Goal: Task Accomplishment & Management: Manage account settings

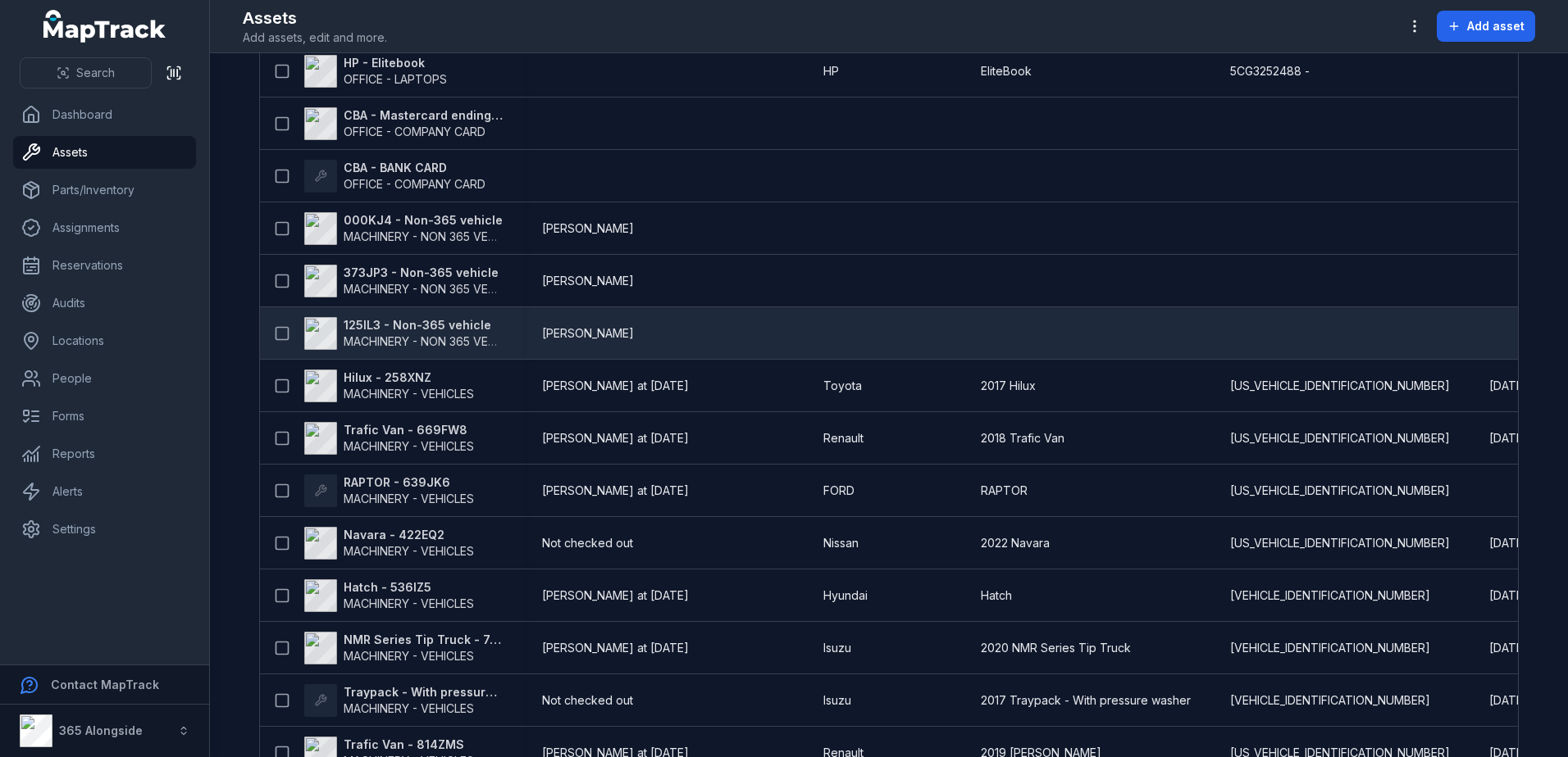
scroll to position [409, 0]
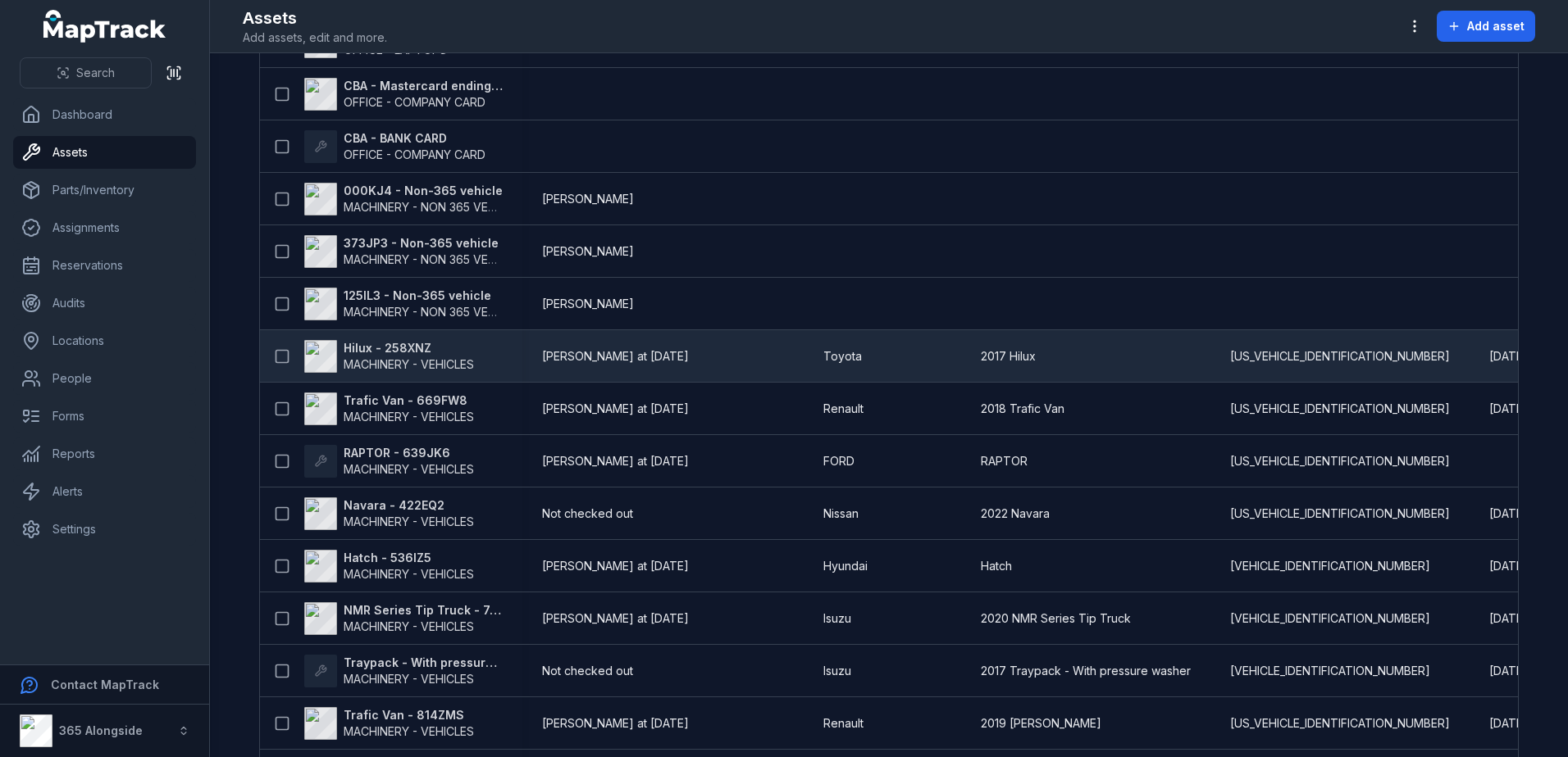
click at [415, 357] on span "MACHINERY - VEHICLES" at bounding box center [408, 364] width 130 height 14
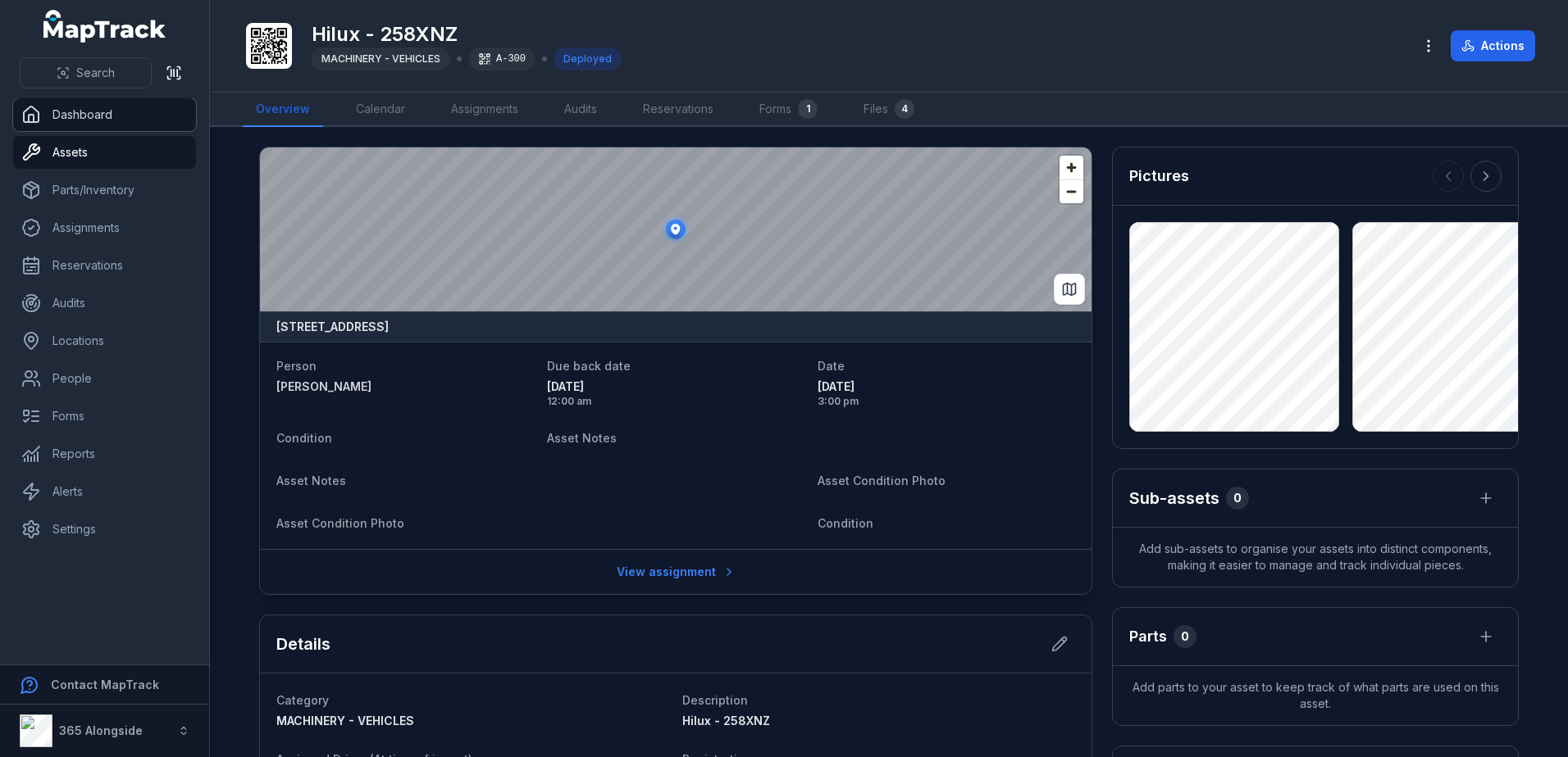
click at [86, 111] on link "Dashboard" at bounding box center [104, 115] width 183 height 33
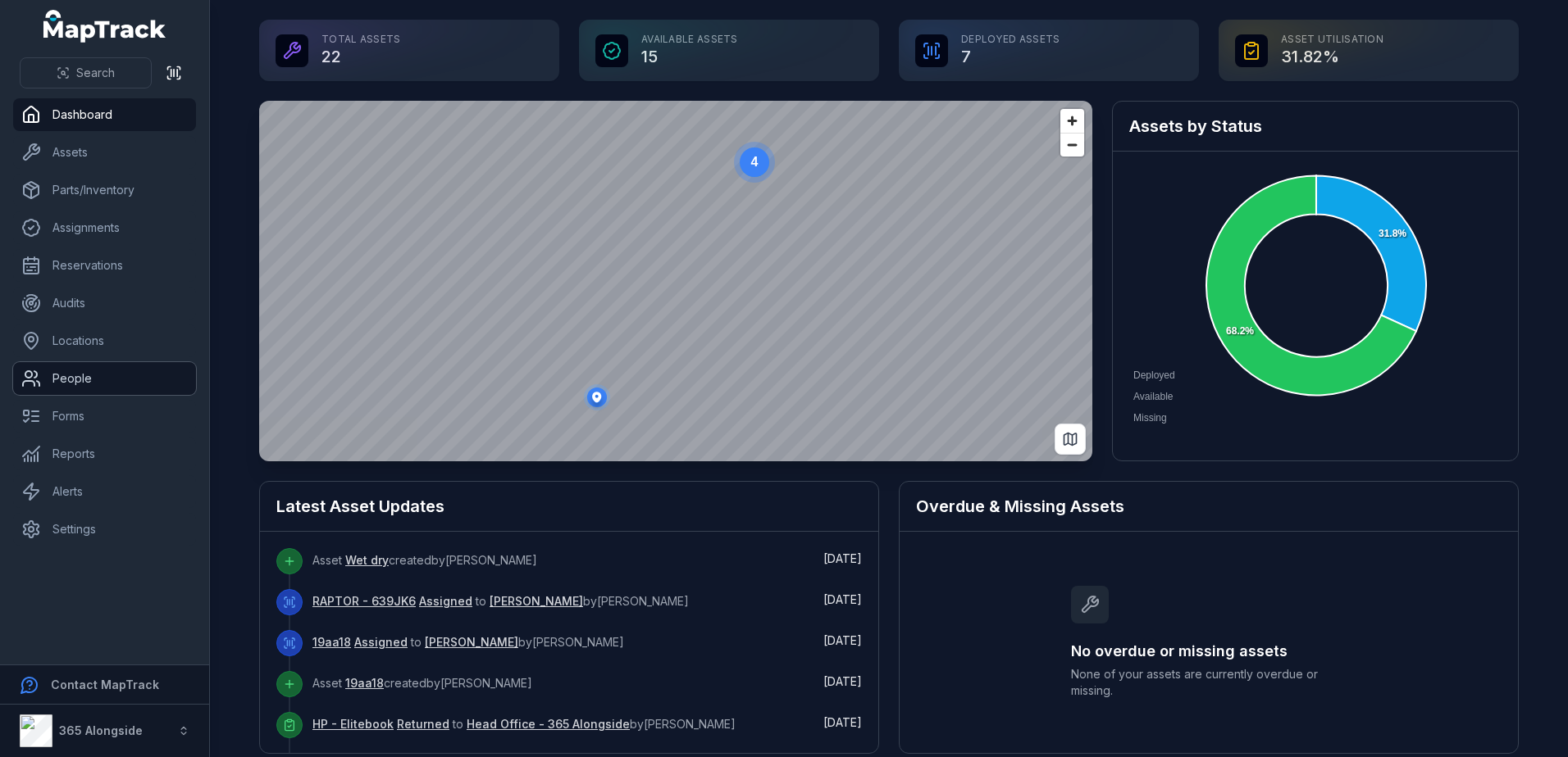
click at [100, 376] on link "People" at bounding box center [104, 379] width 183 height 33
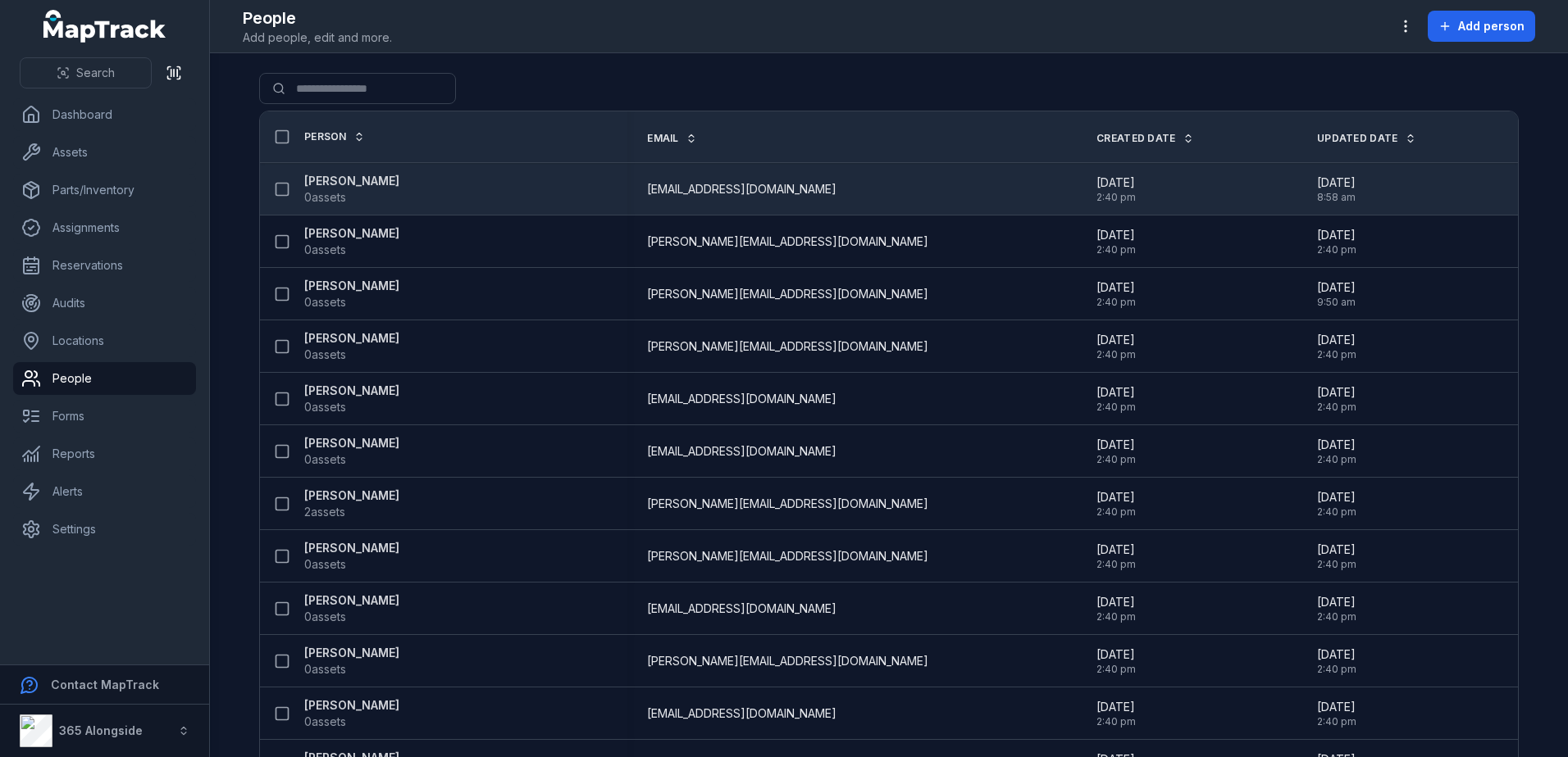
click at [323, 185] on strong "[PERSON_NAME]" at bounding box center [351, 181] width 95 height 17
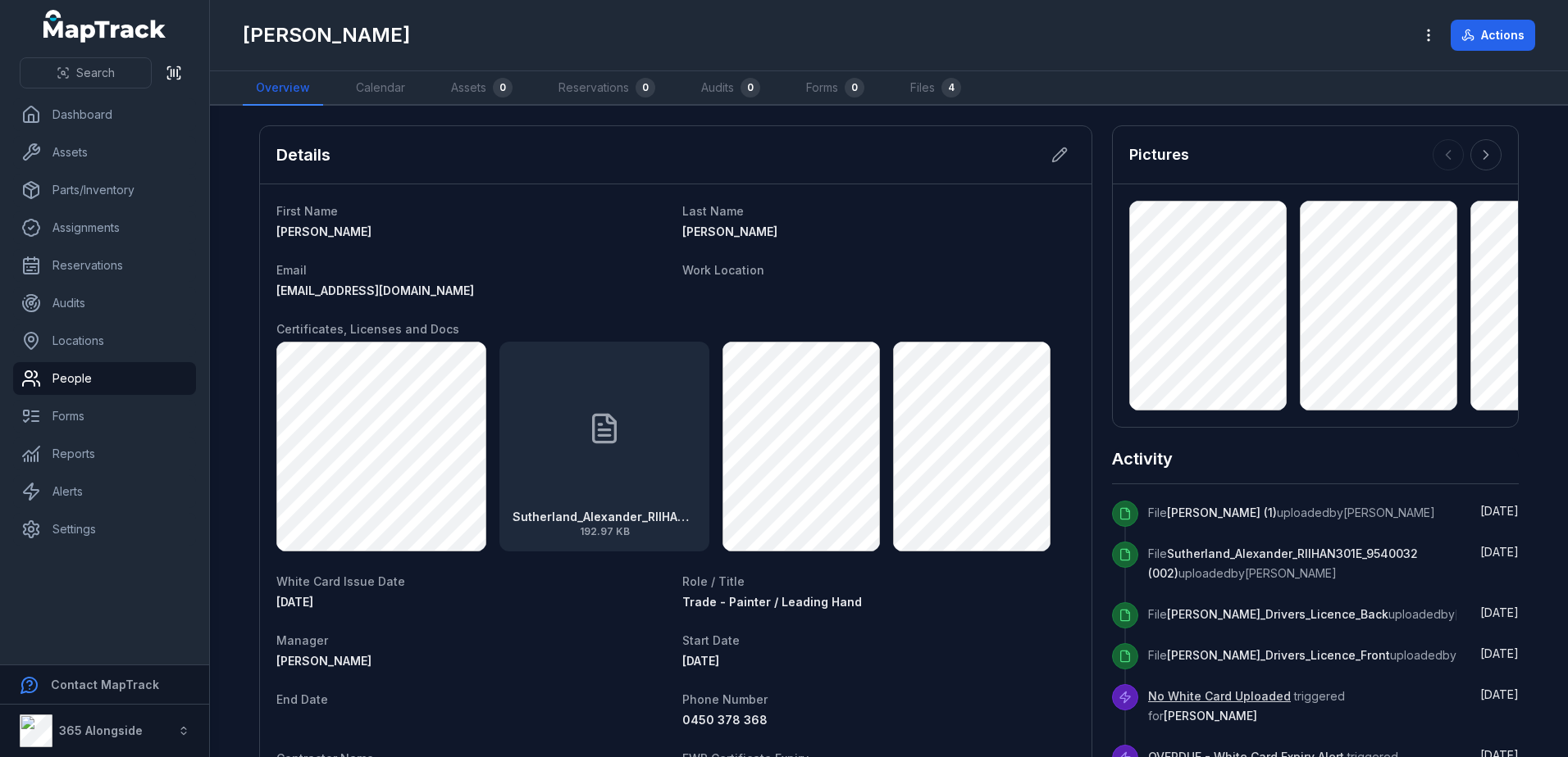
click at [645, 505] on div "Sutherland_Alexander_RIIHAN301E_9540032 (002) 192.97 KB" at bounding box center [604, 446] width 210 height 210
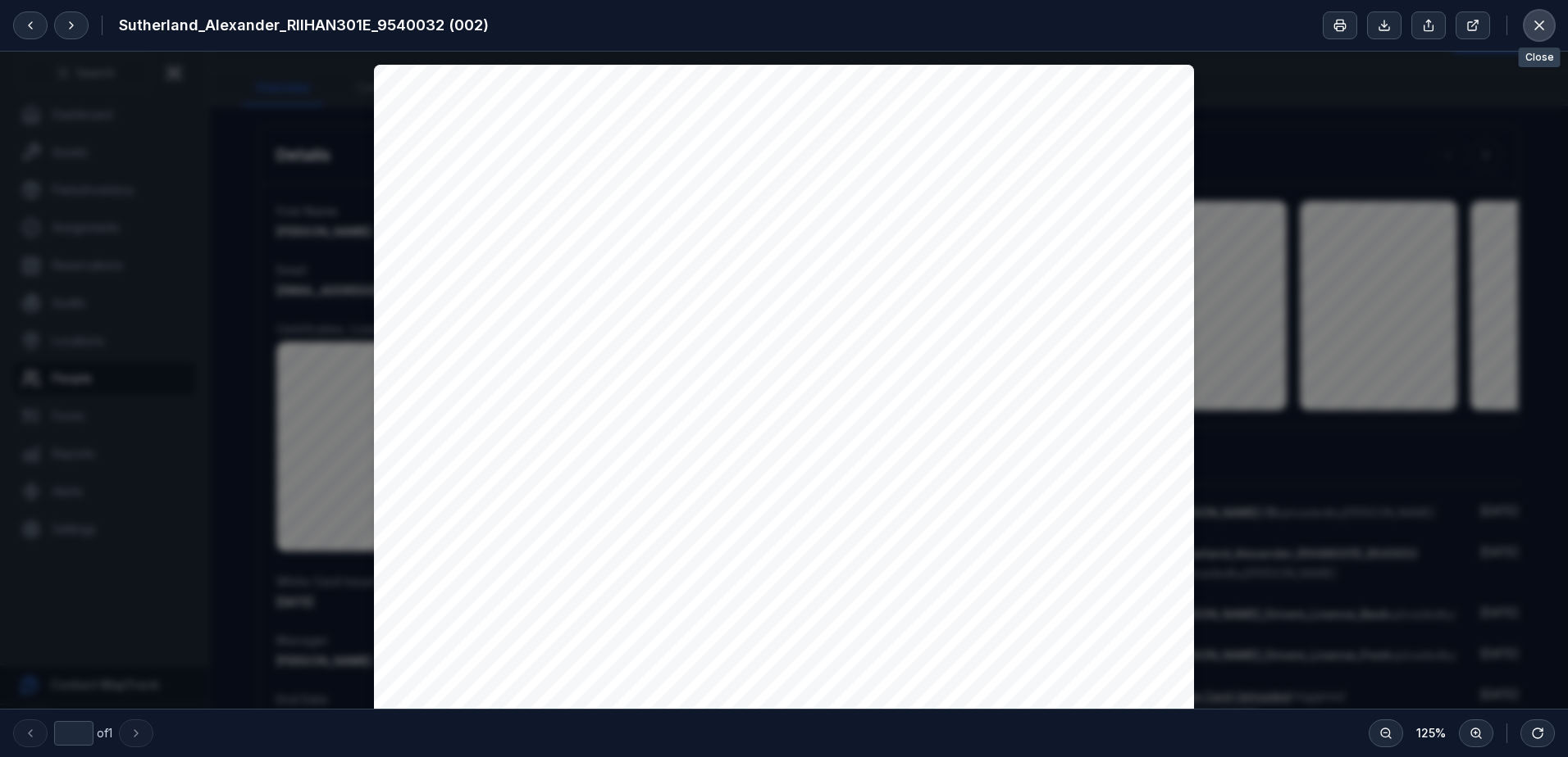
click at [1547, 20] on button at bounding box center [1539, 25] width 31 height 31
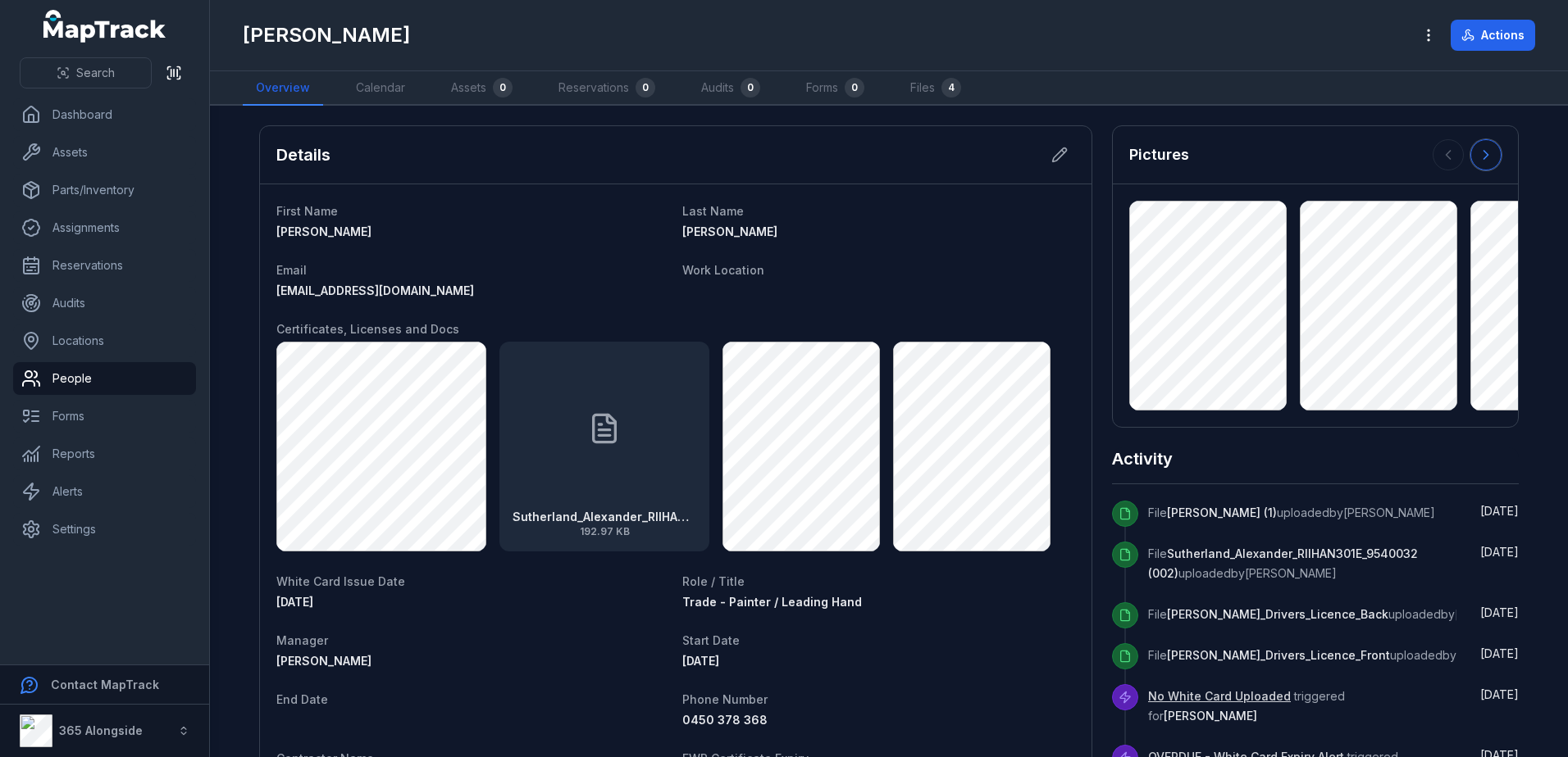
click at [1482, 158] on icon at bounding box center [1485, 155] width 17 height 17
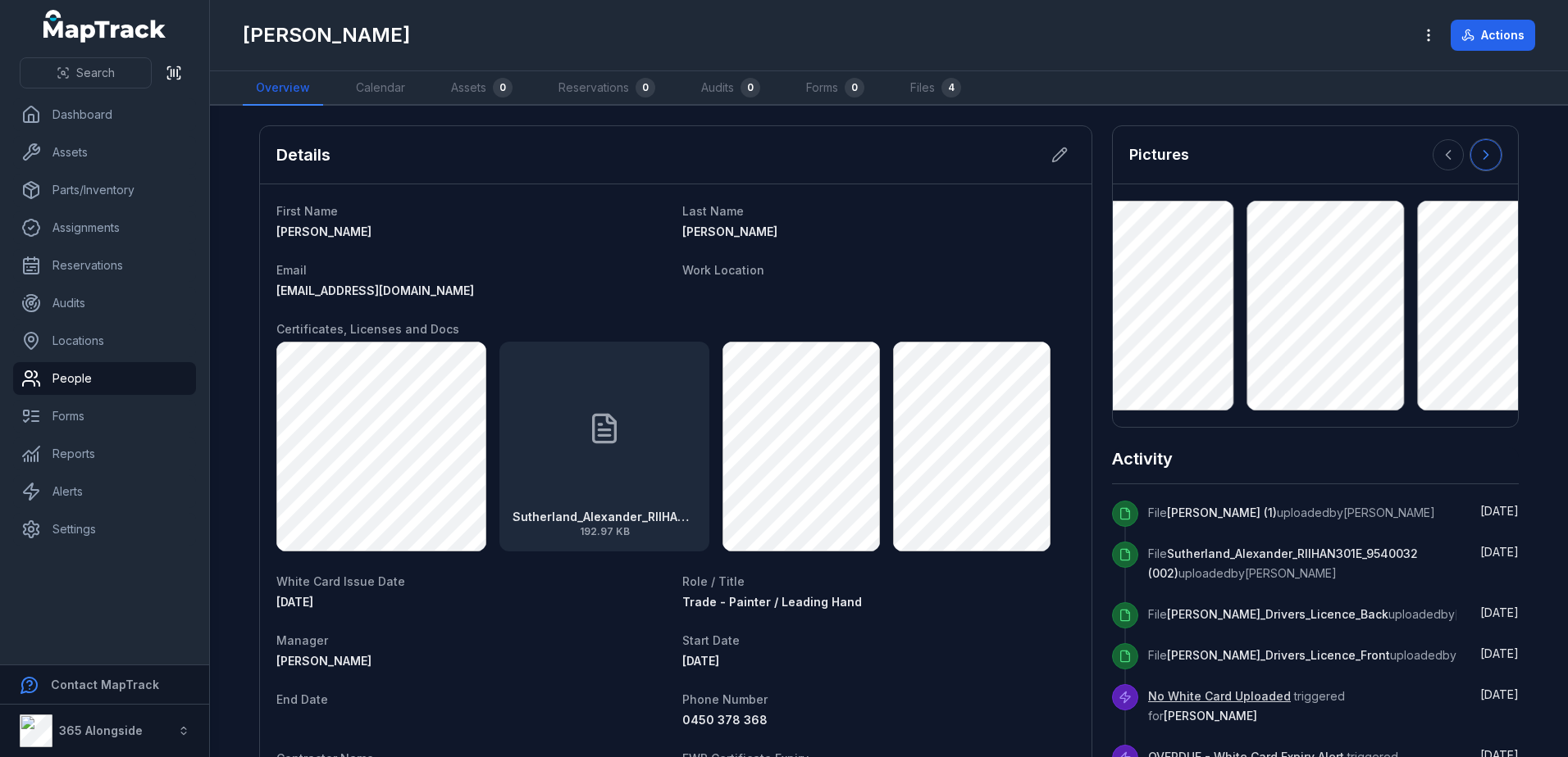
click at [1482, 163] on button at bounding box center [1486, 155] width 31 height 31
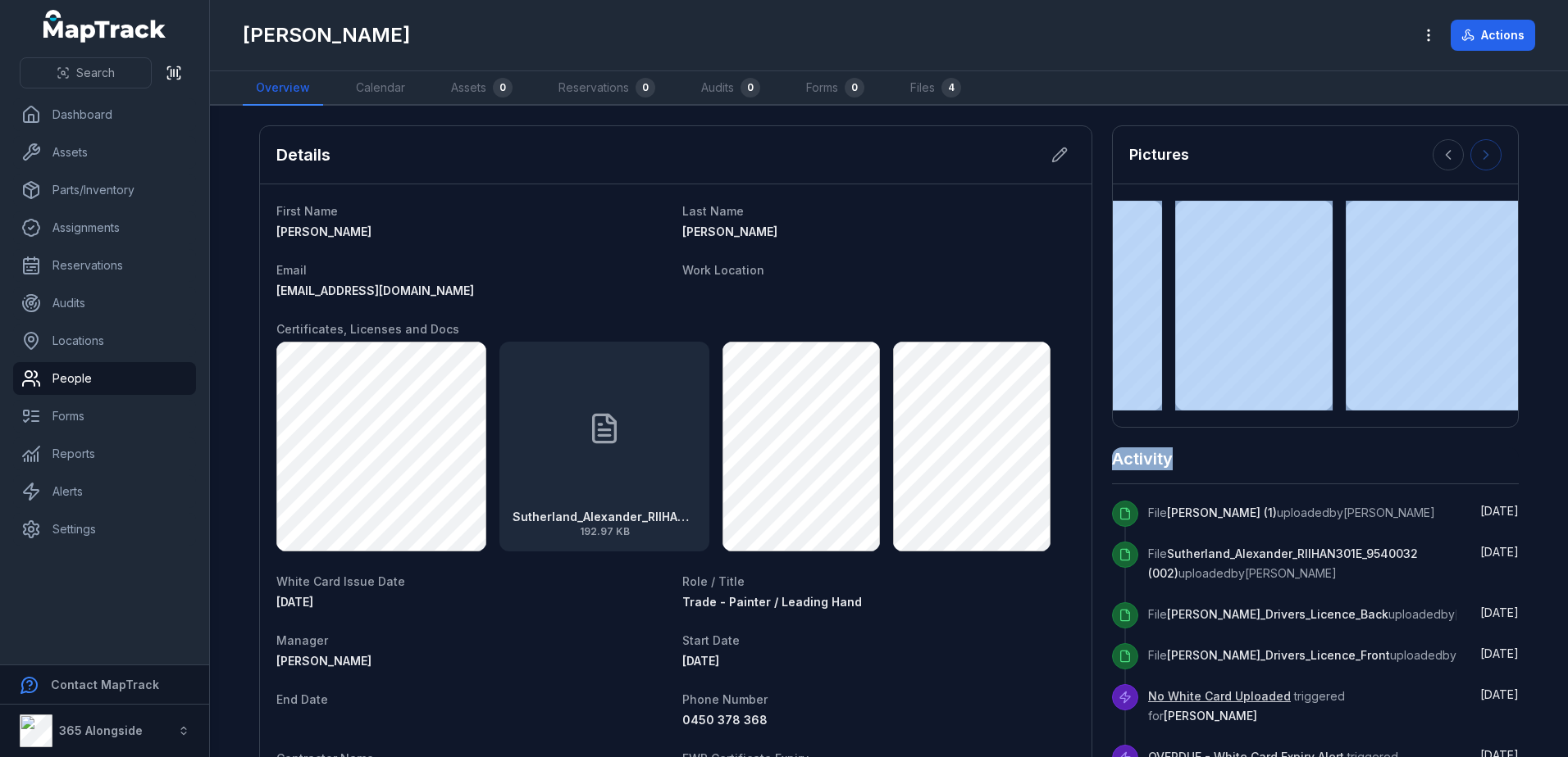
click at [1482, 163] on div at bounding box center [1467, 155] width 69 height 31
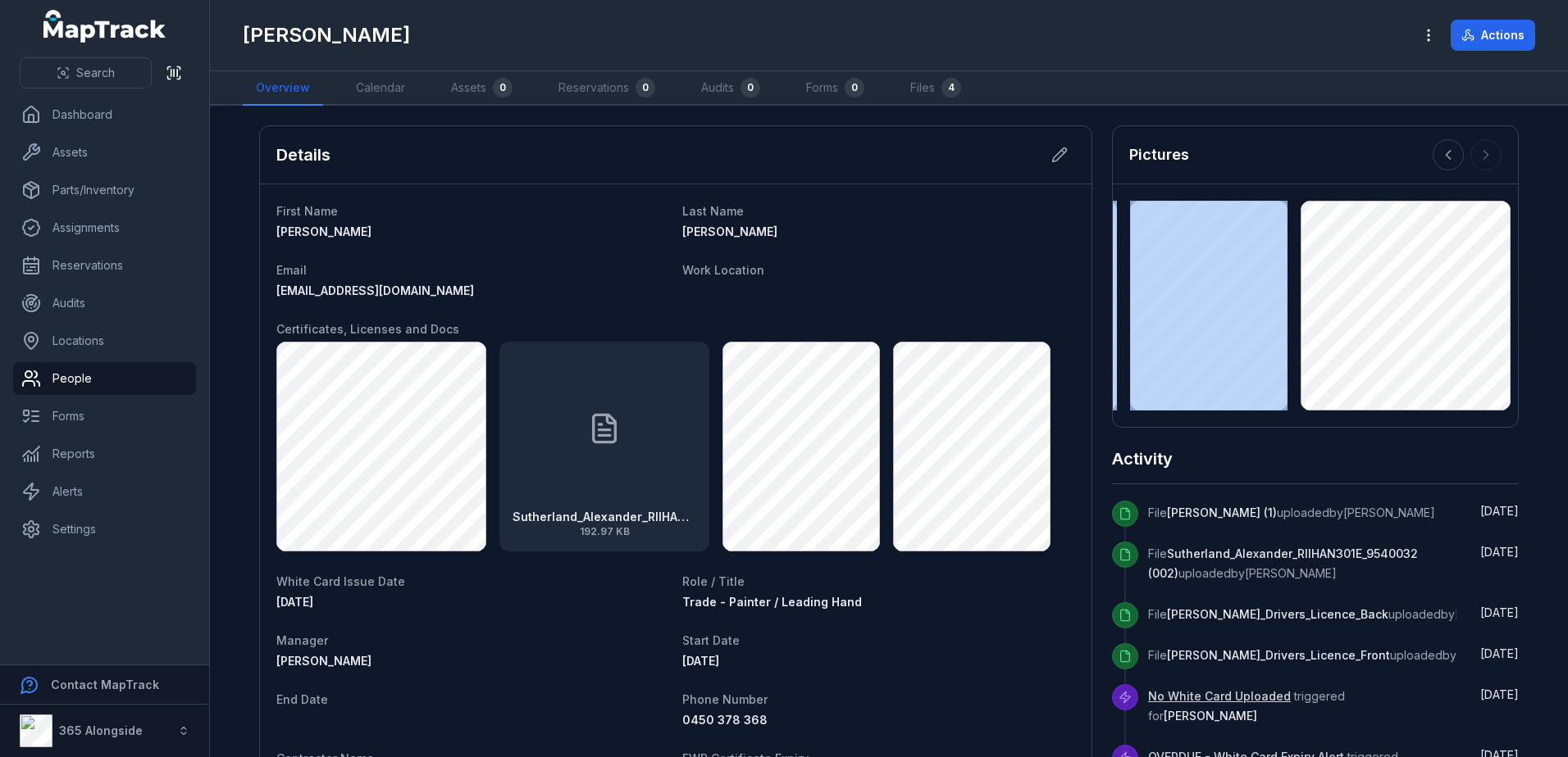
click at [1482, 163] on div at bounding box center [1467, 155] width 69 height 31
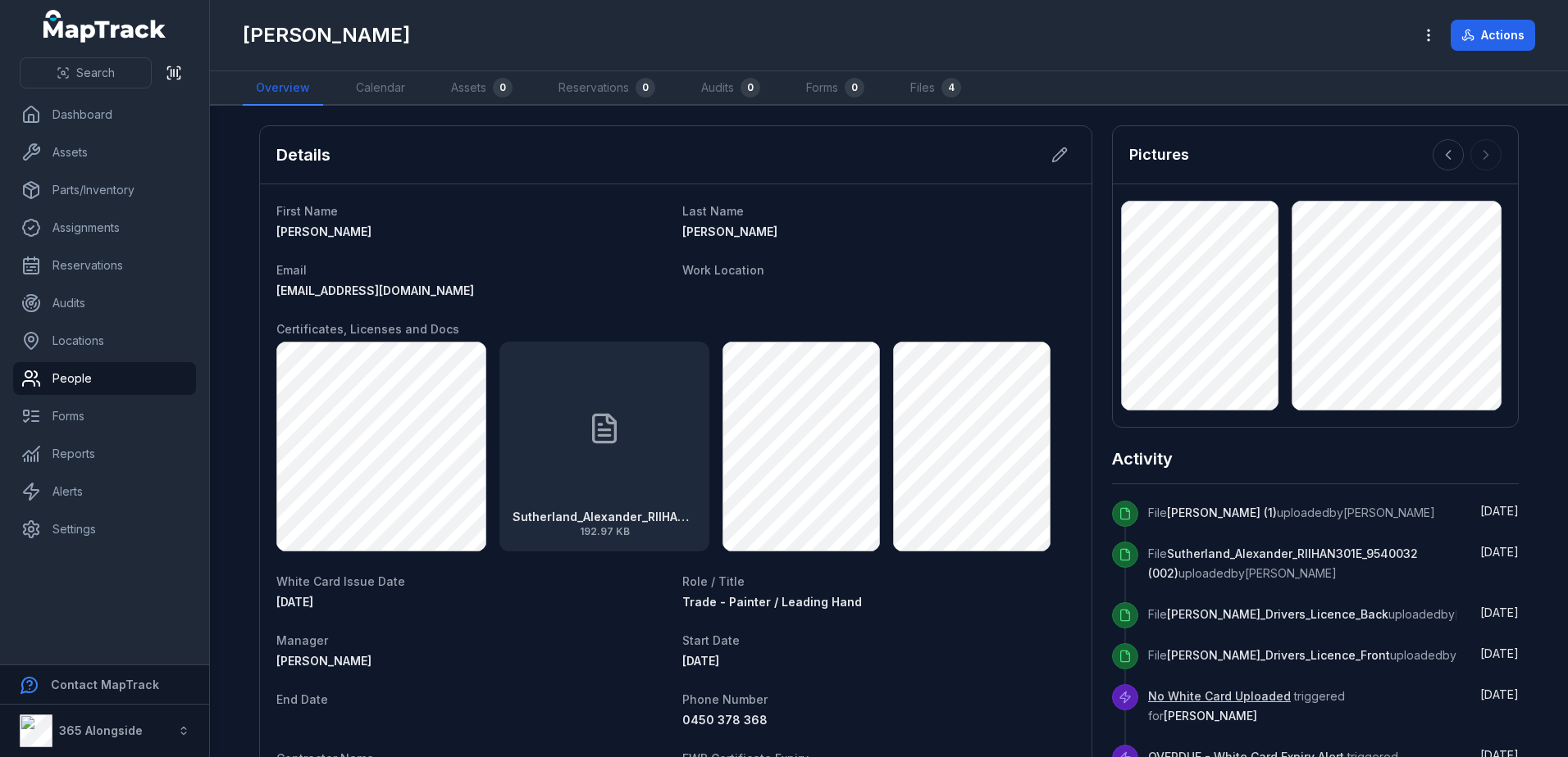
drag, startPoint x: 1482, startPoint y: 163, endPoint x: 1482, endPoint y: 150, distance: 13.0
click at [1482, 150] on div at bounding box center [1467, 155] width 69 height 31
click at [1378, 162] on div "Pictures" at bounding box center [1316, 155] width 405 height 58
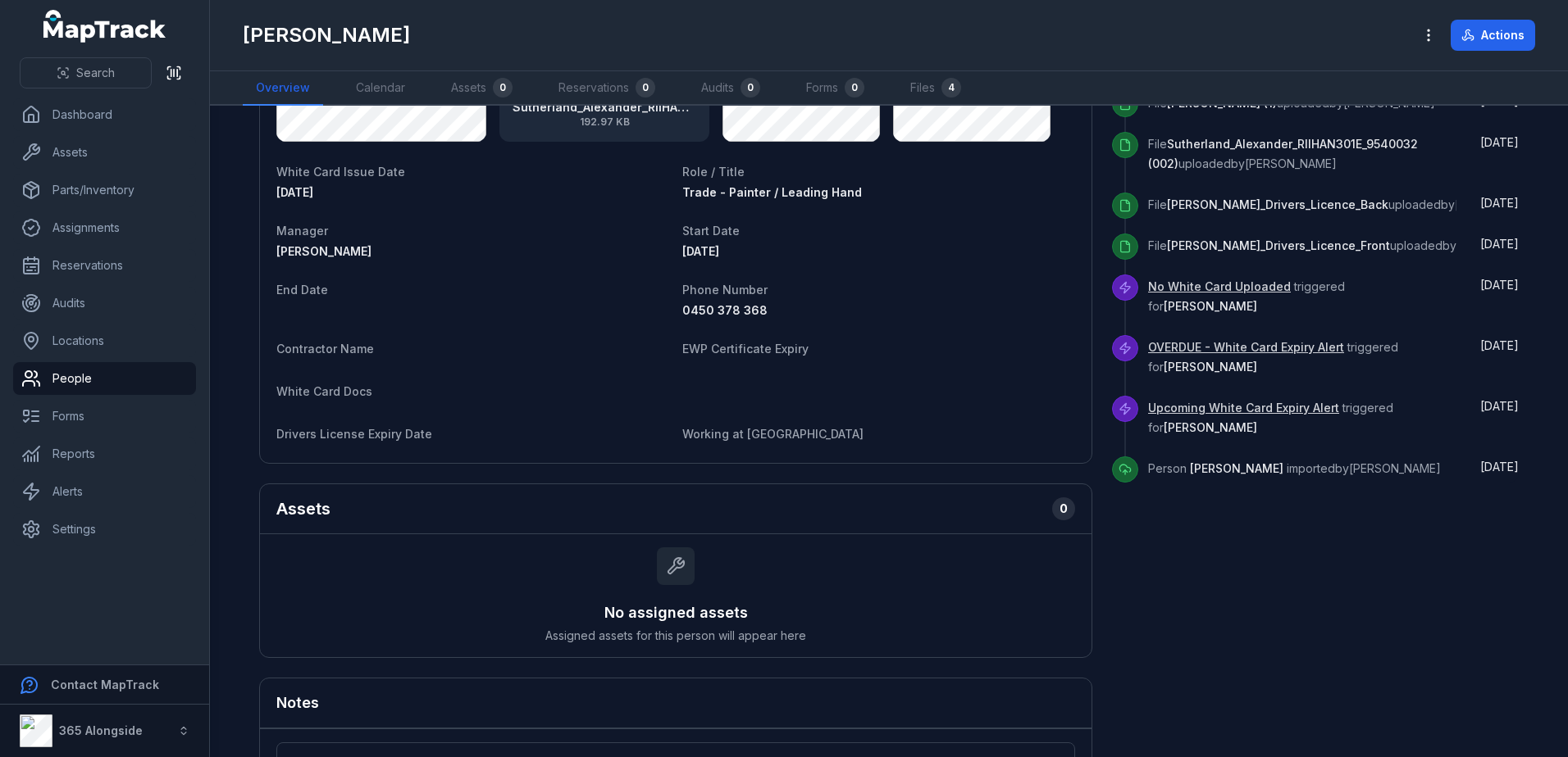
scroll to position [409, 0]
click at [90, 371] on link "People" at bounding box center [104, 379] width 183 height 33
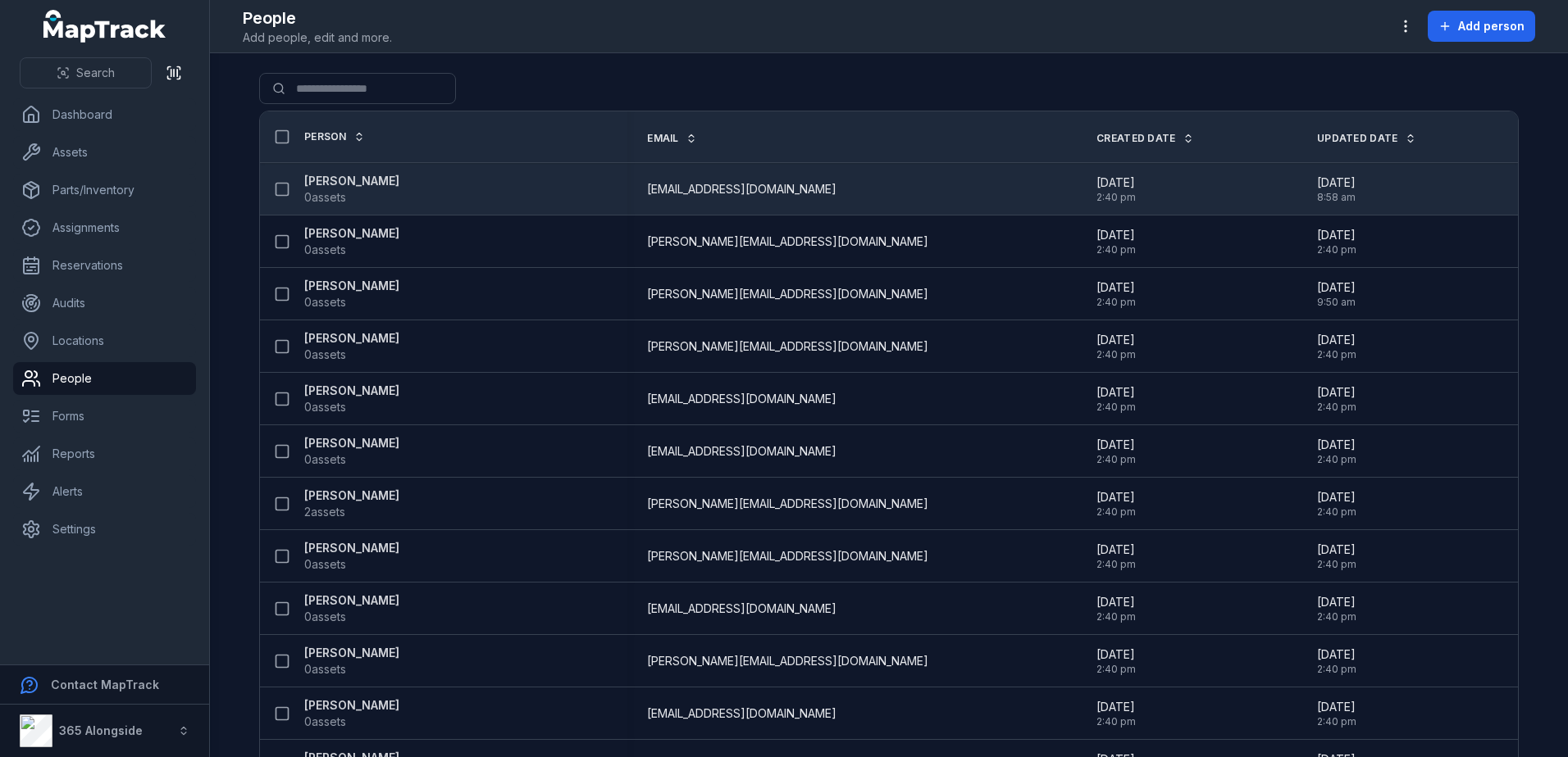
click at [328, 194] on span "0 assets" at bounding box center [325, 197] width 42 height 17
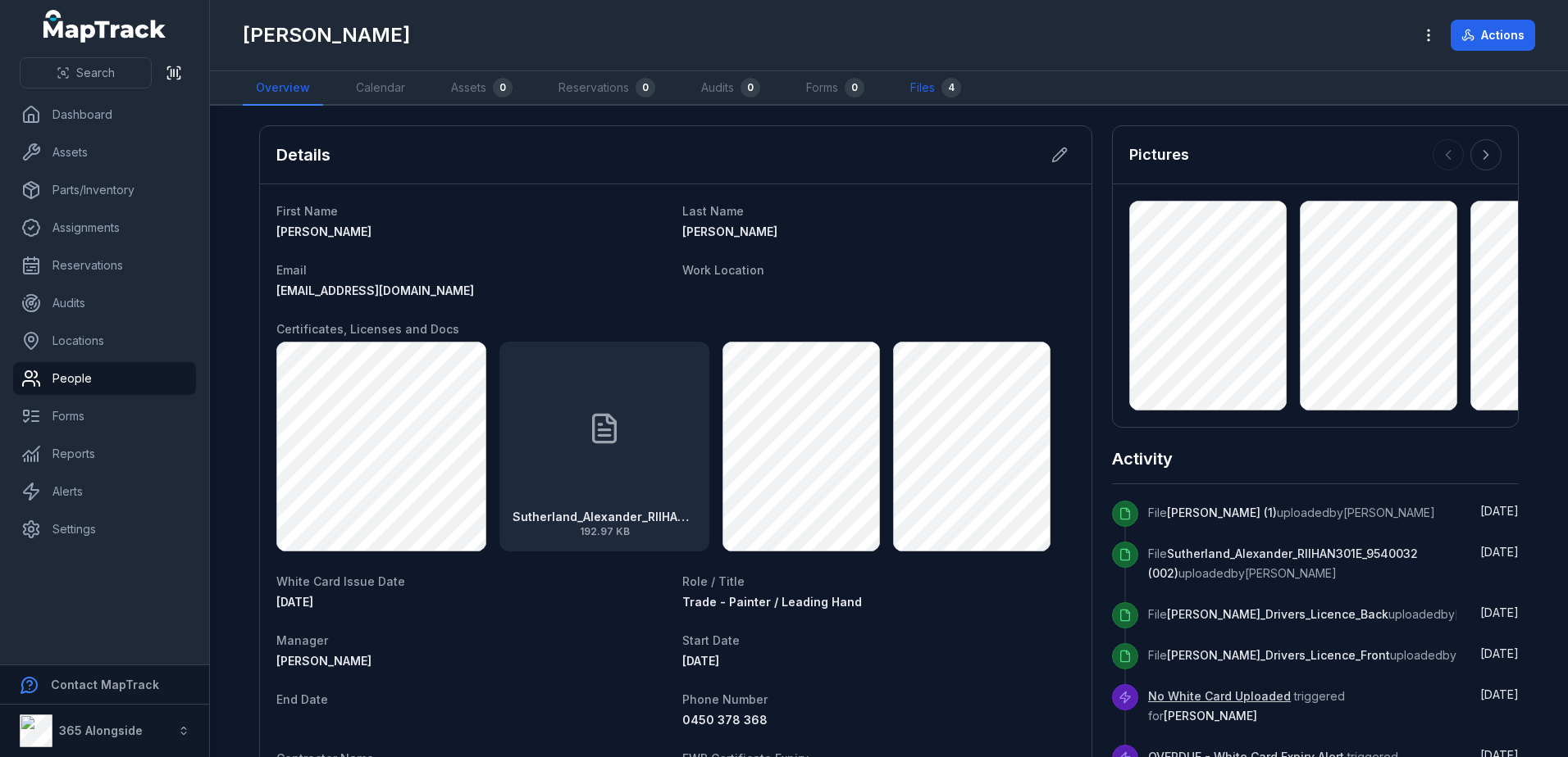
drag, startPoint x: 918, startPoint y: 79, endPoint x: 955, endPoint y: 91, distance: 38.9
click at [918, 79] on link "Files 4" at bounding box center [936, 88] width 77 height 34
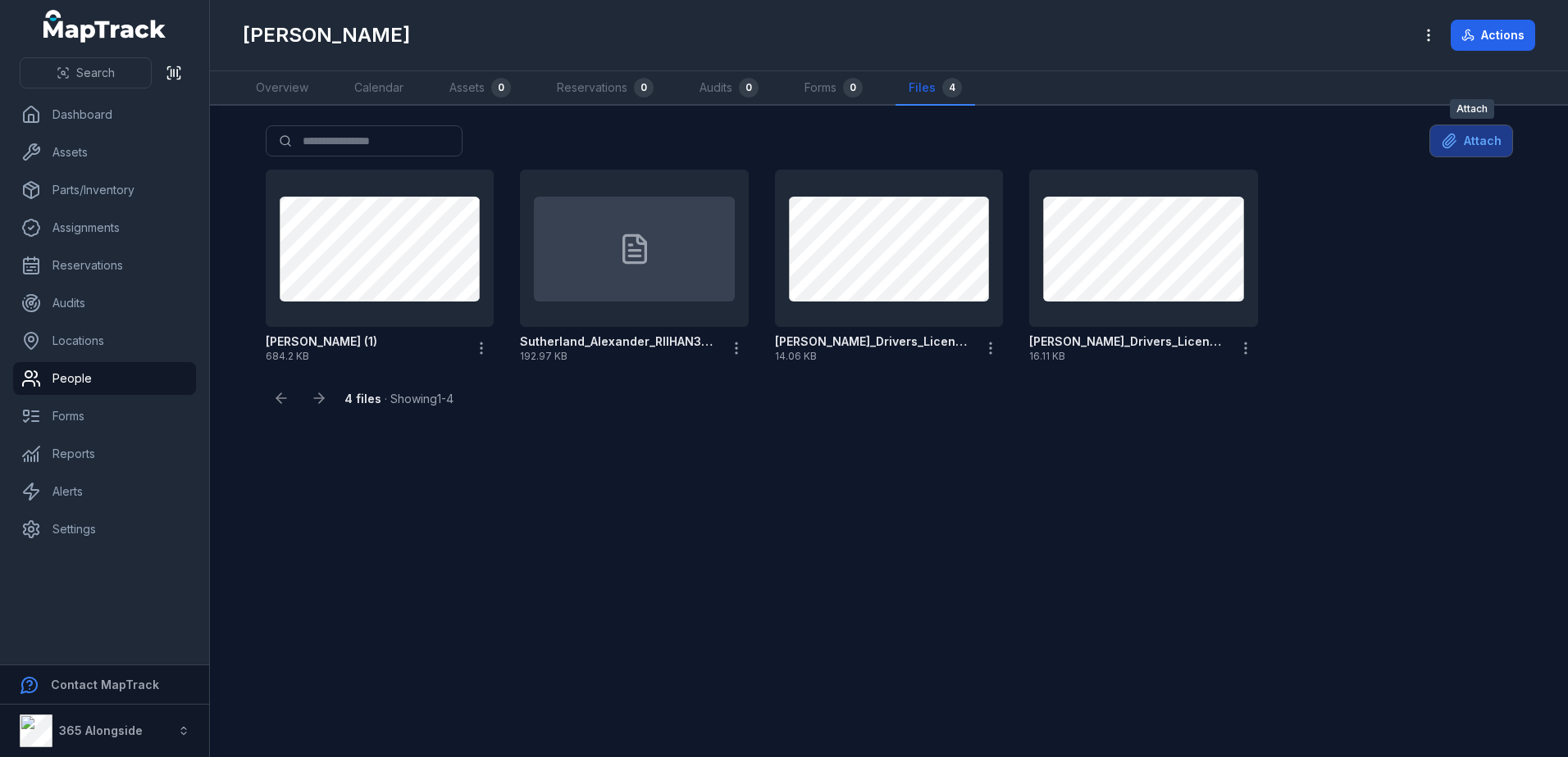
click at [1489, 141] on button "Attach" at bounding box center [1471, 141] width 82 height 31
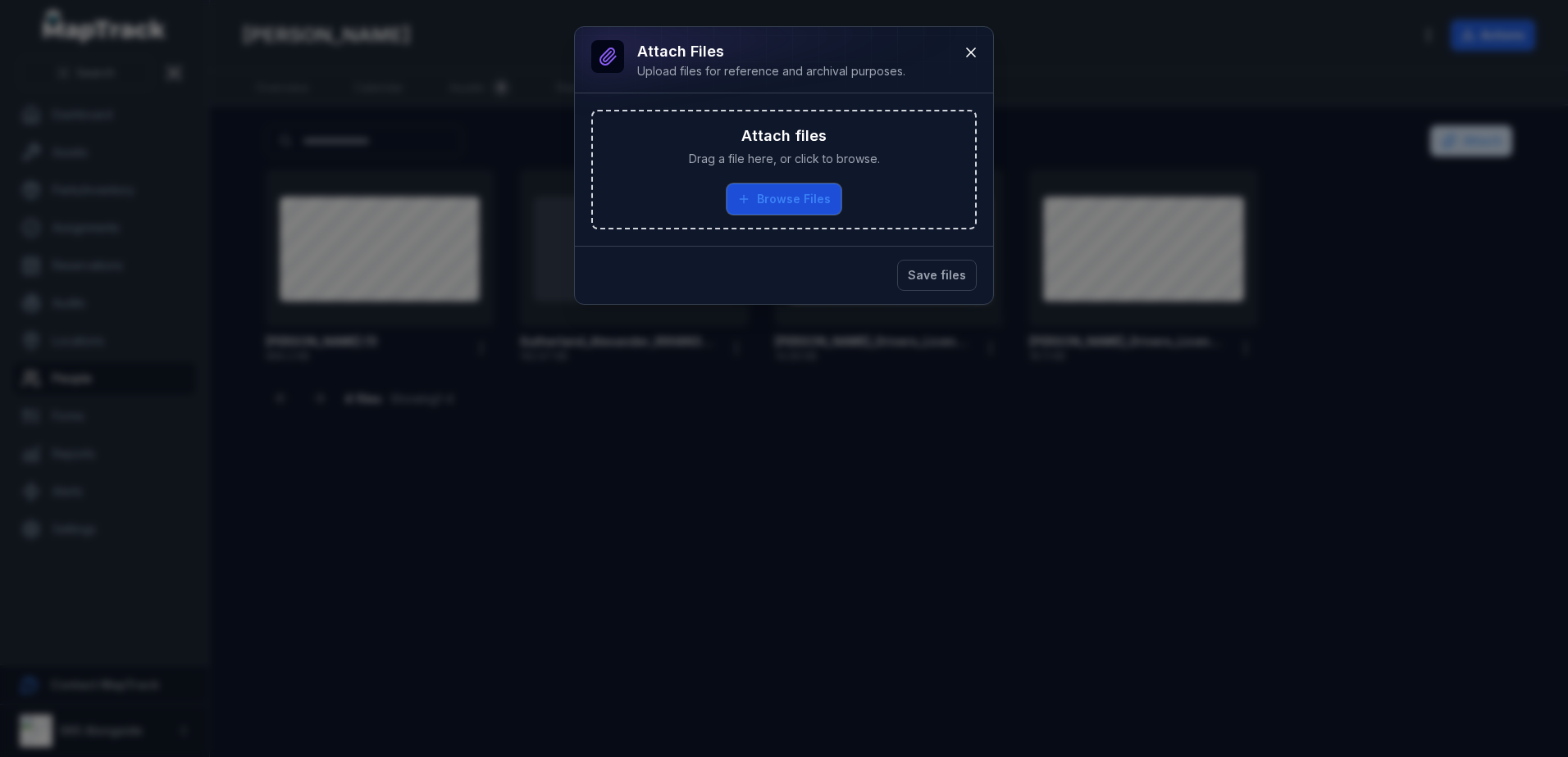
click at [781, 191] on button "Browse Files" at bounding box center [784, 199] width 114 height 31
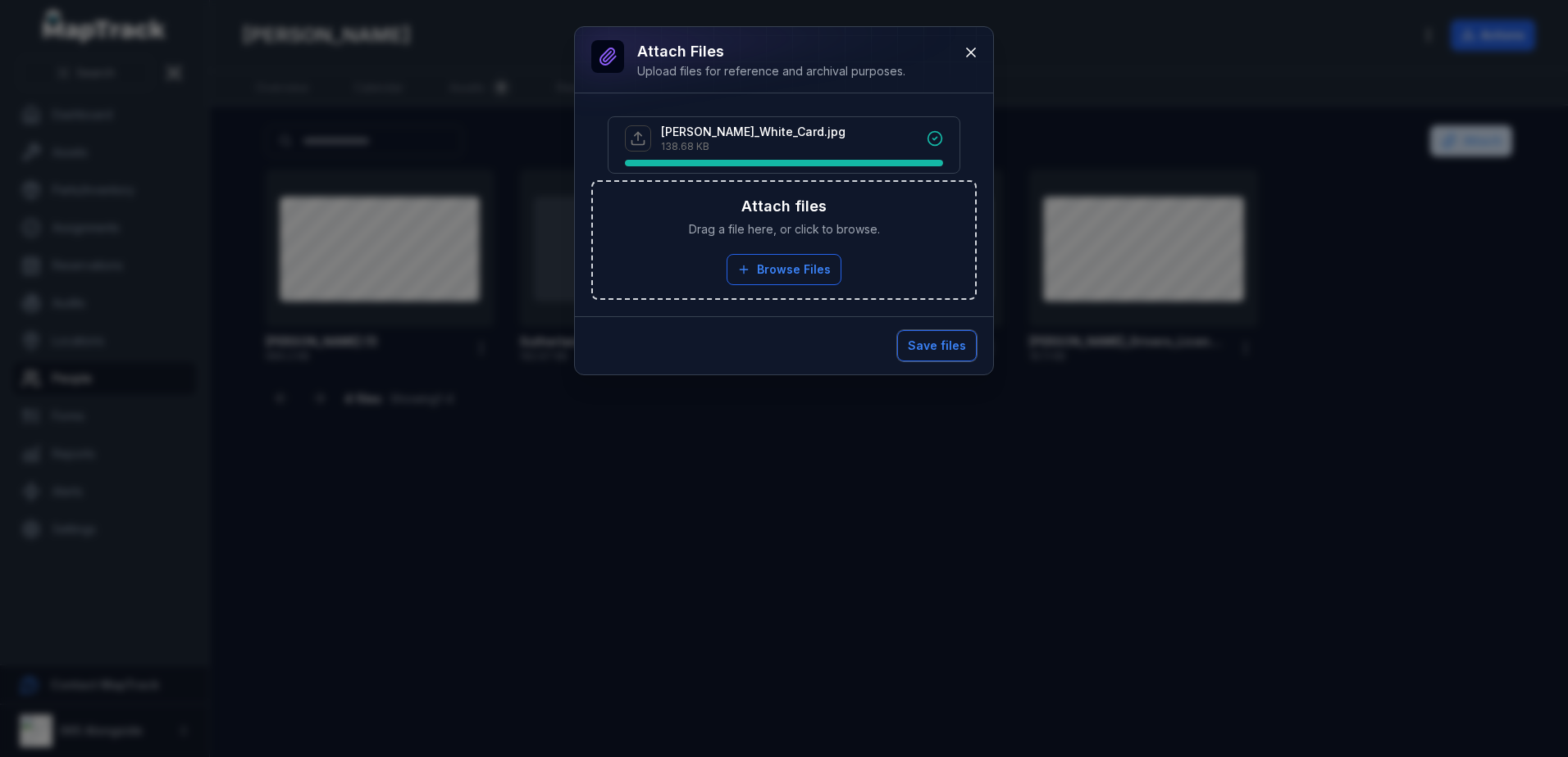
click at [952, 338] on button "Save files" at bounding box center [936, 346] width 79 height 31
